Goal: Check status

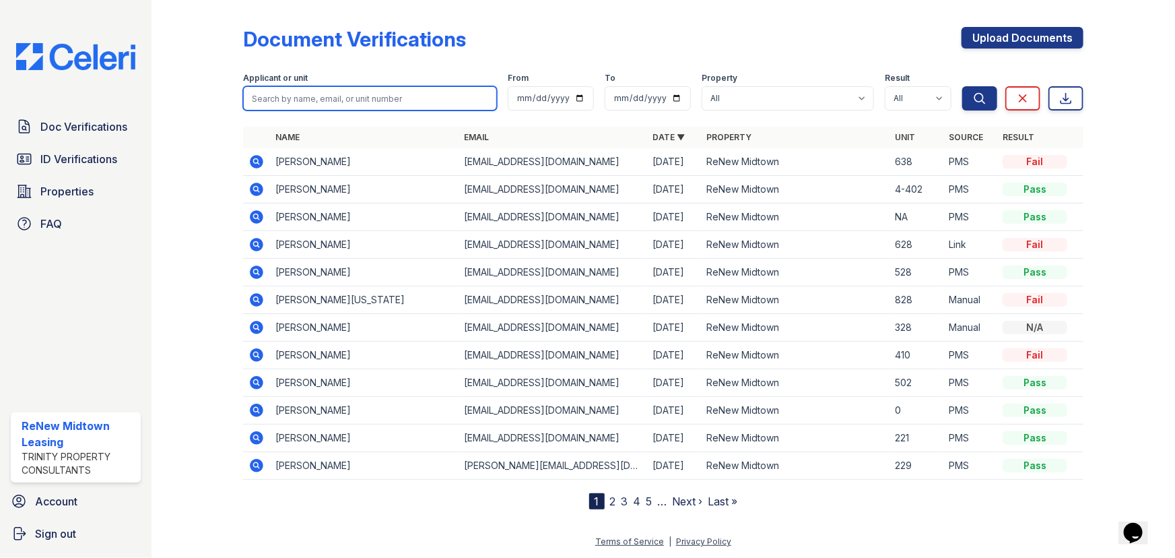
click at [322, 104] on input "search" at bounding box center [370, 98] width 254 height 24
type input "tytiana"
click at [962, 86] on button "Search" at bounding box center [979, 98] width 35 height 24
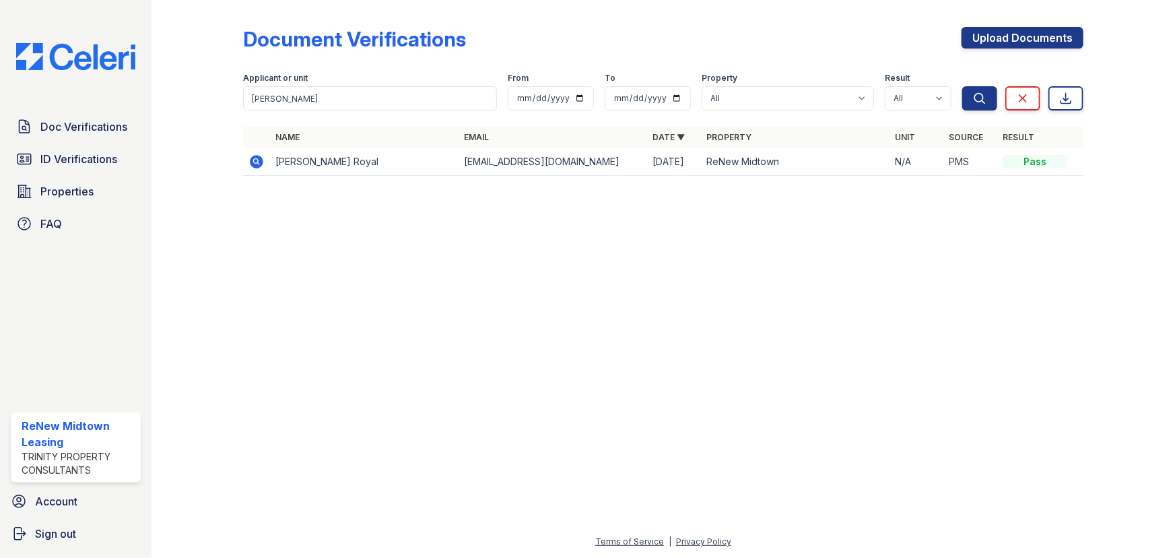
click at [259, 161] on icon at bounding box center [256, 161] width 13 height 13
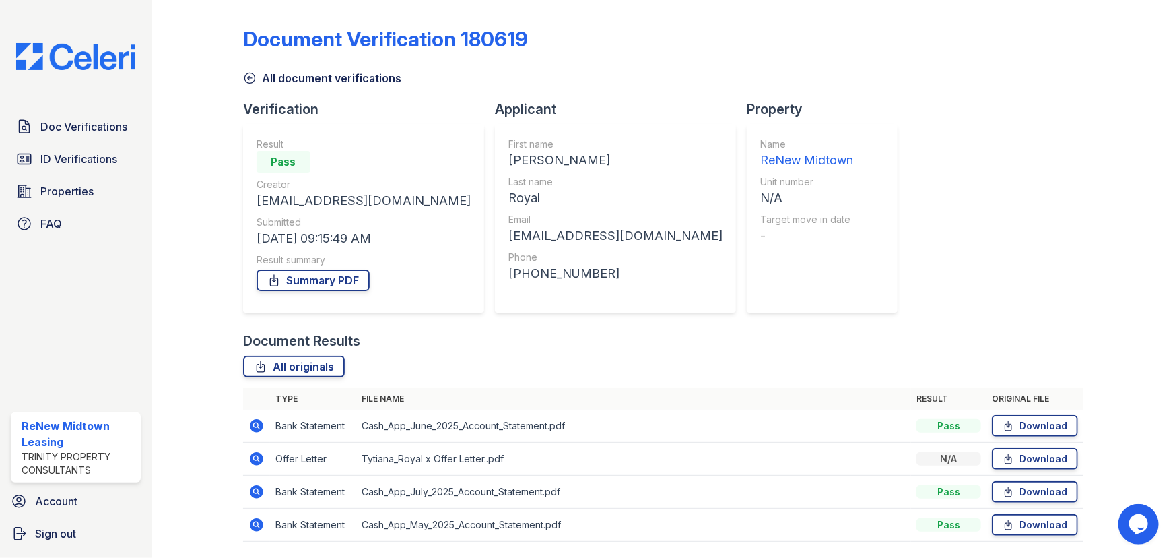
click at [258, 458] on icon at bounding box center [256, 458] width 13 height 13
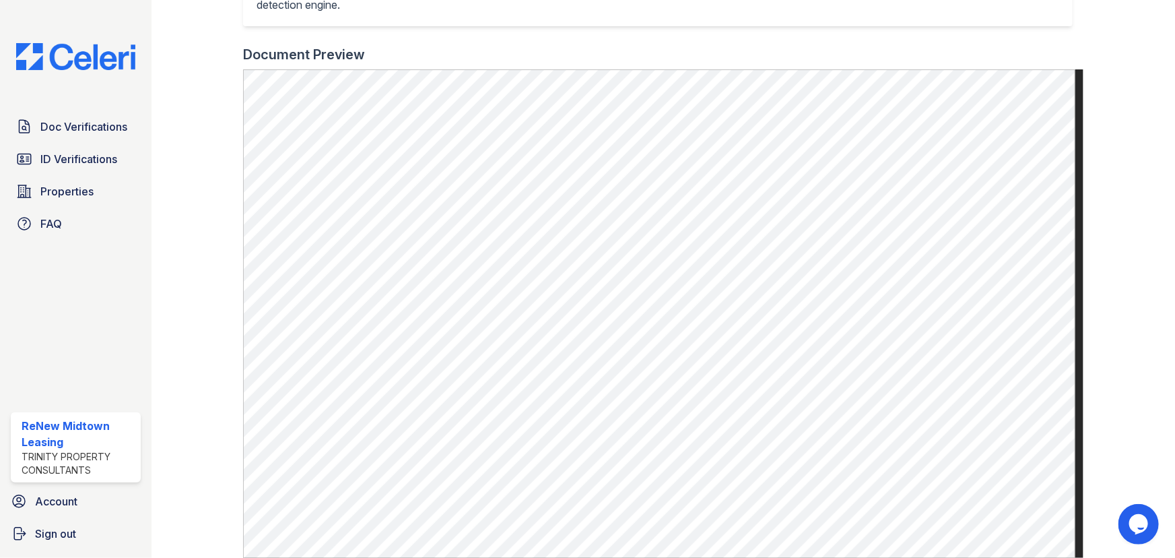
scroll to position [367, 0]
